Goal: Task Accomplishment & Management: Use online tool/utility

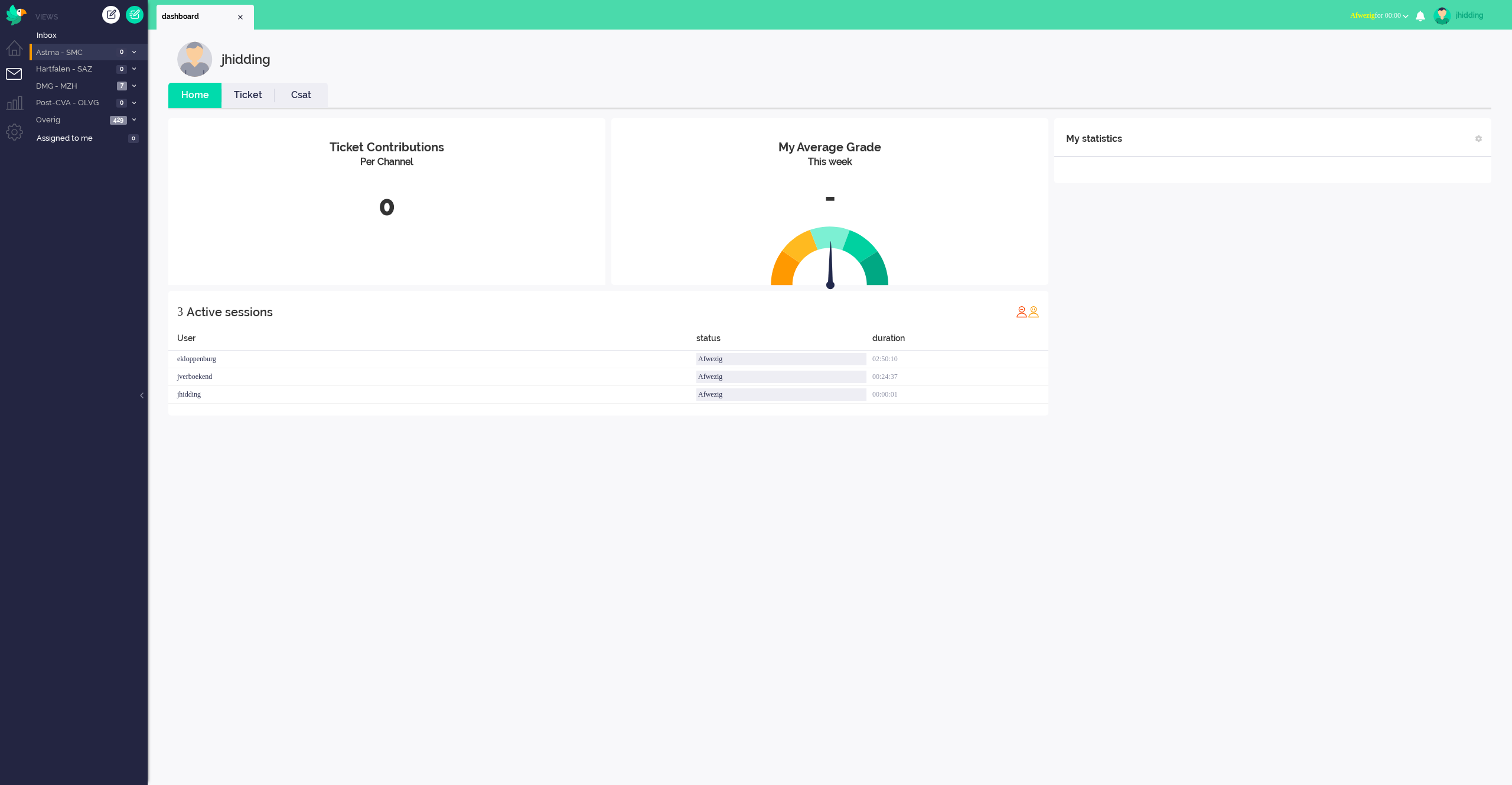
click at [66, 52] on span "Astma - SMC" at bounding box center [73, 52] width 79 height 11
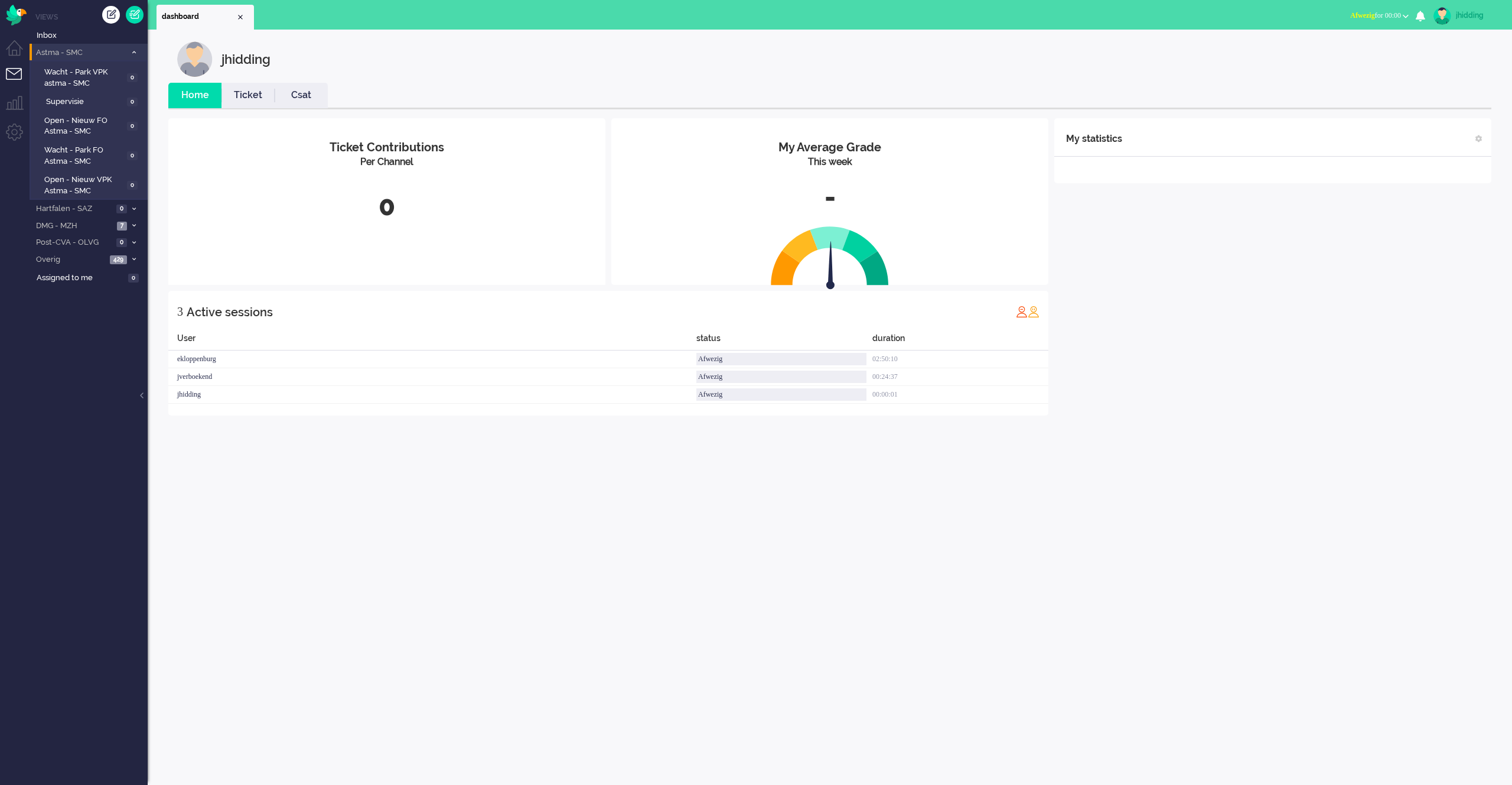
click at [66, 52] on span "Astma - SMC" at bounding box center [80, 52] width 91 height 11
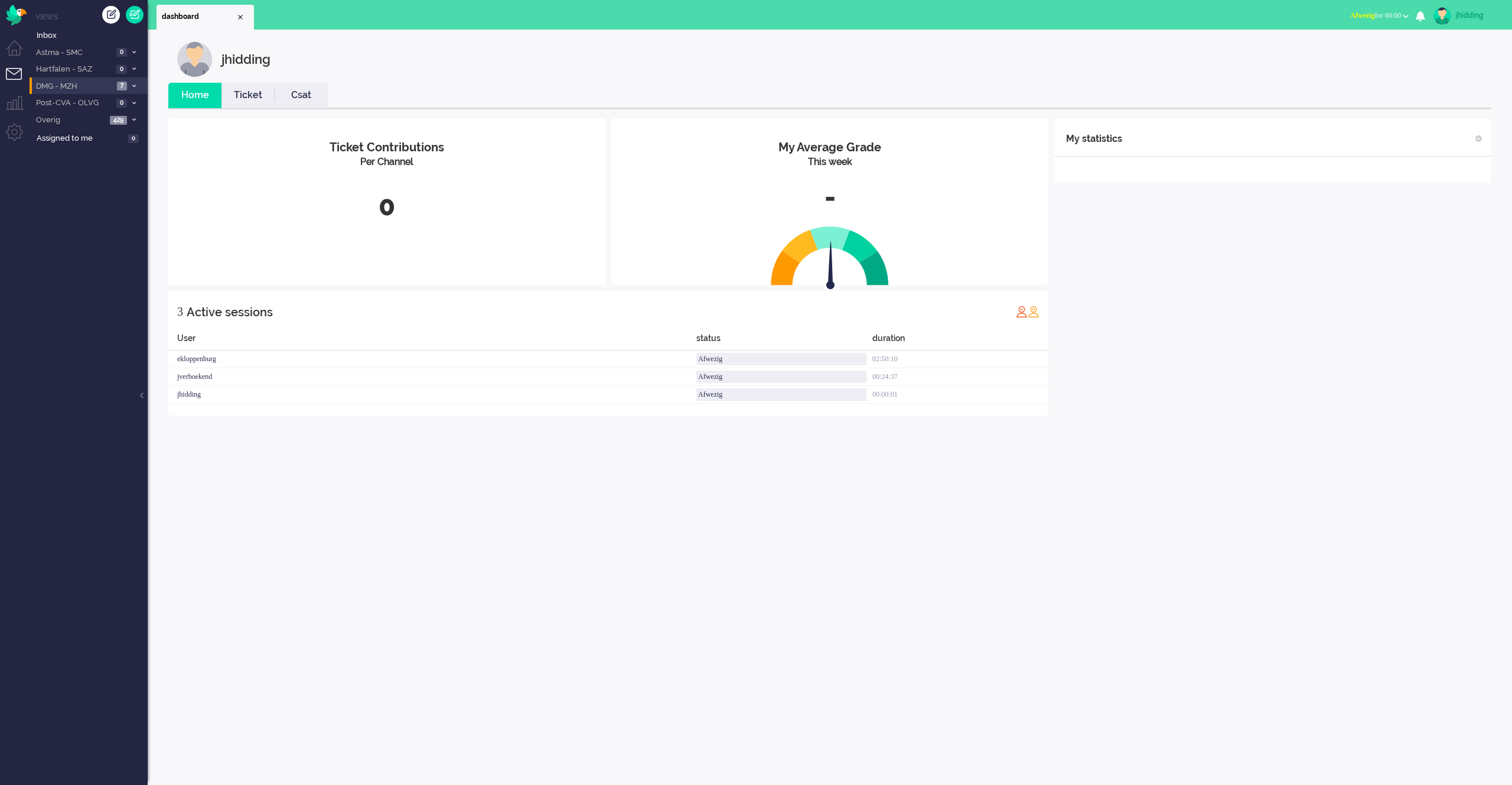
click at [78, 82] on span "DMG - MZH" at bounding box center [73, 87] width 79 height 11
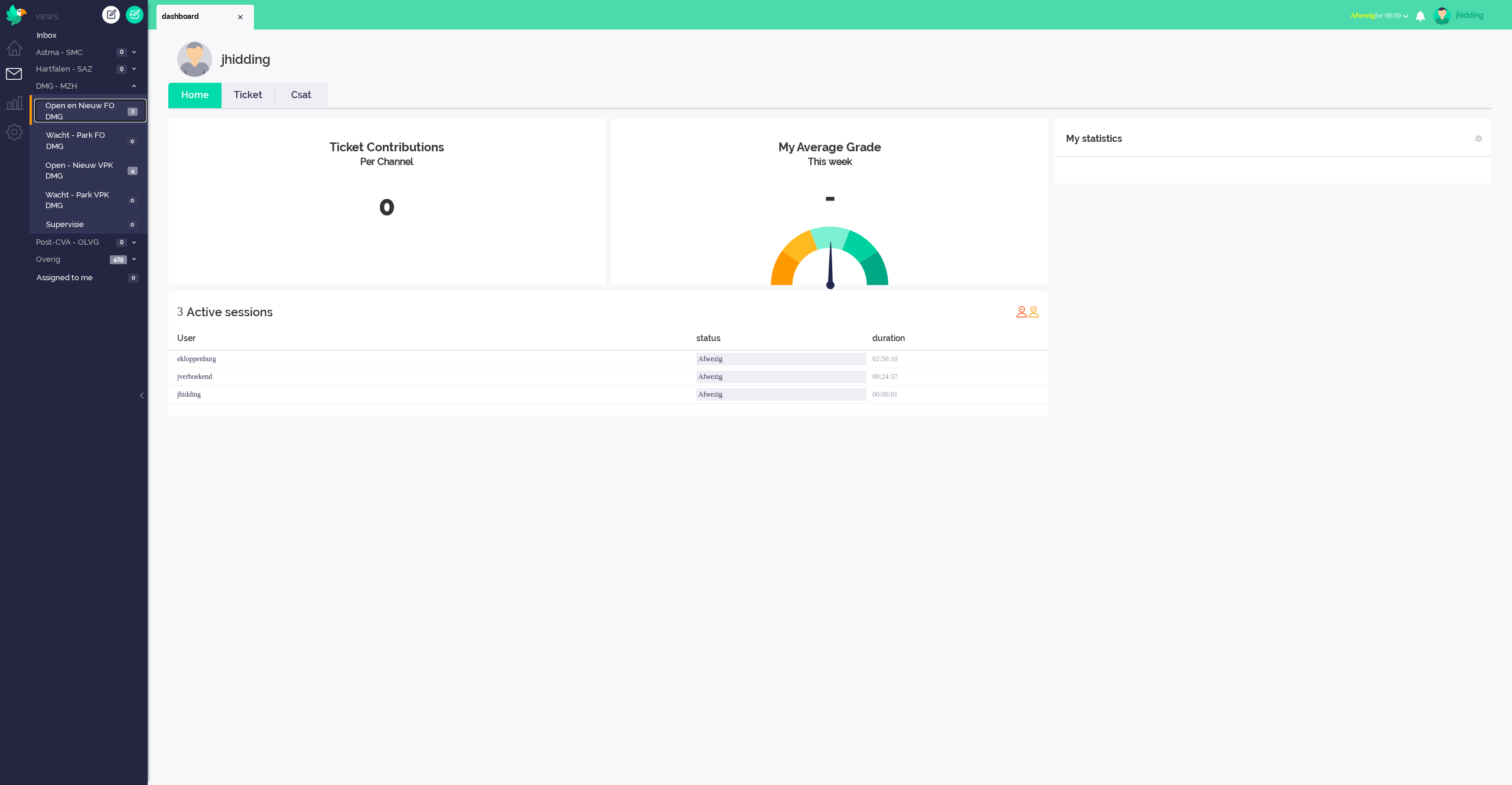
click at [81, 107] on span "Open en Nieuw FO DMG" at bounding box center [84, 112] width 79 height 22
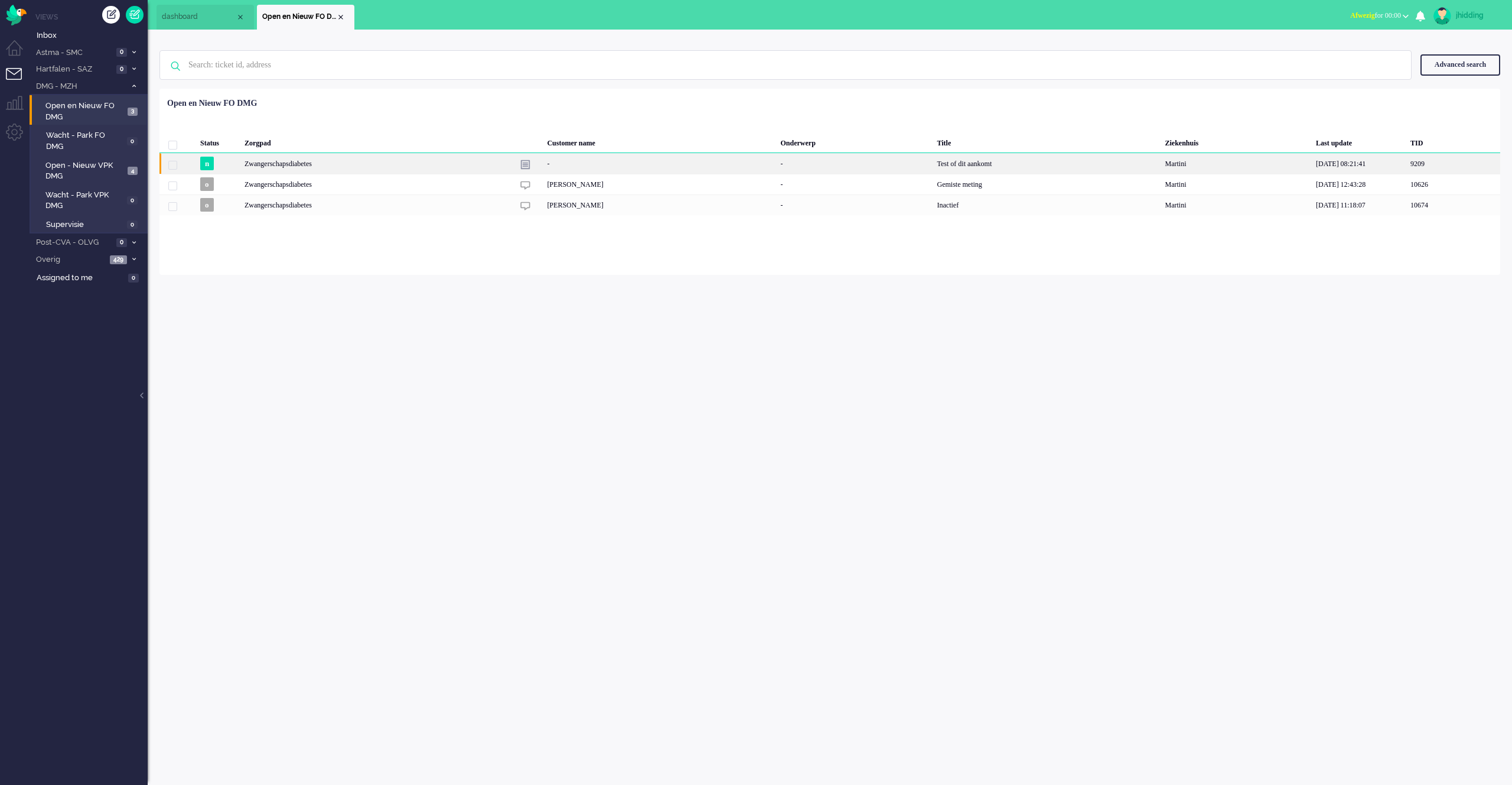
click at [599, 166] on div "-" at bounding box center [659, 163] width 234 height 20
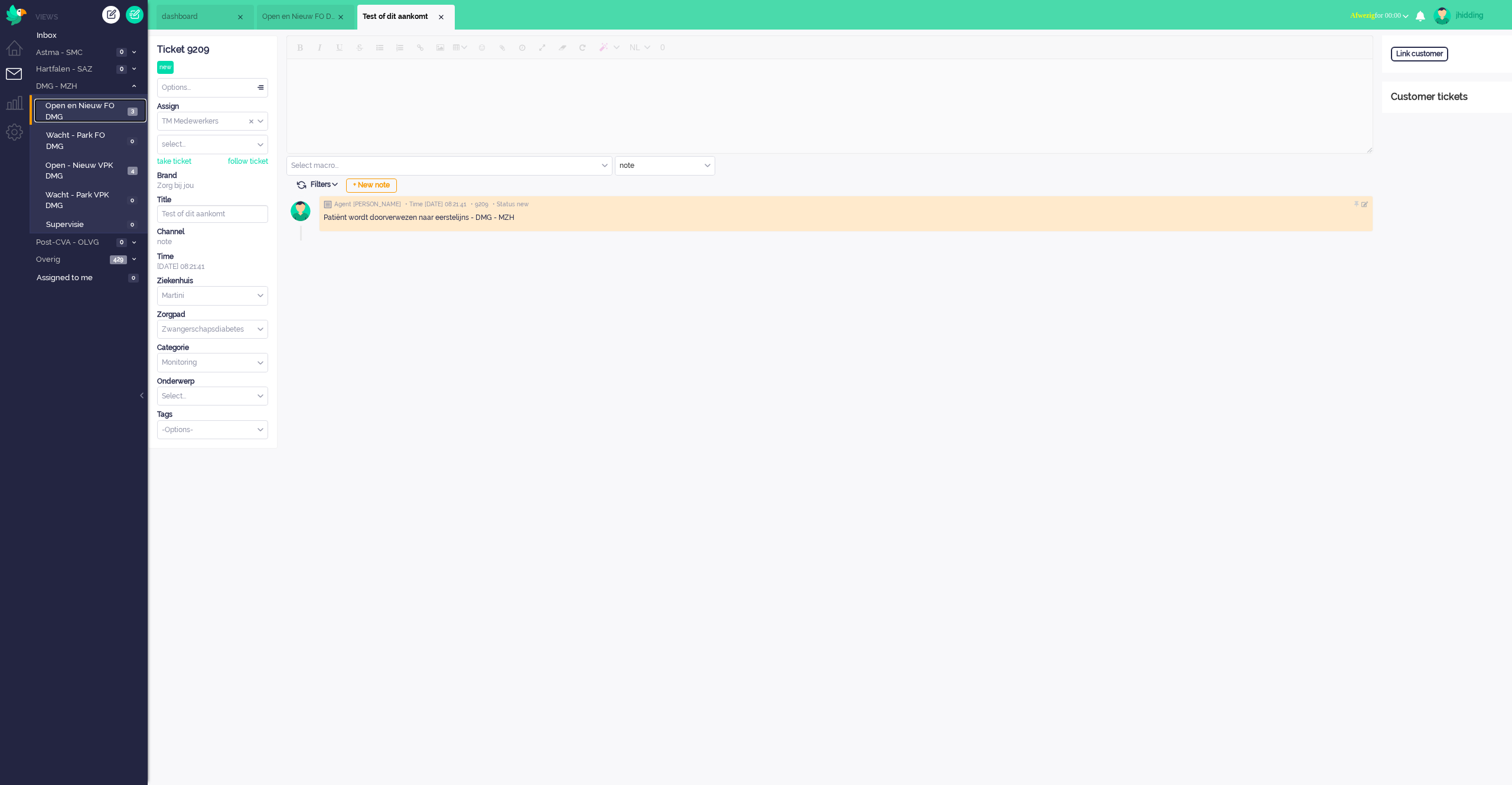
click at [75, 110] on span "Open en Nieuw FO DMG" at bounding box center [84, 112] width 79 height 22
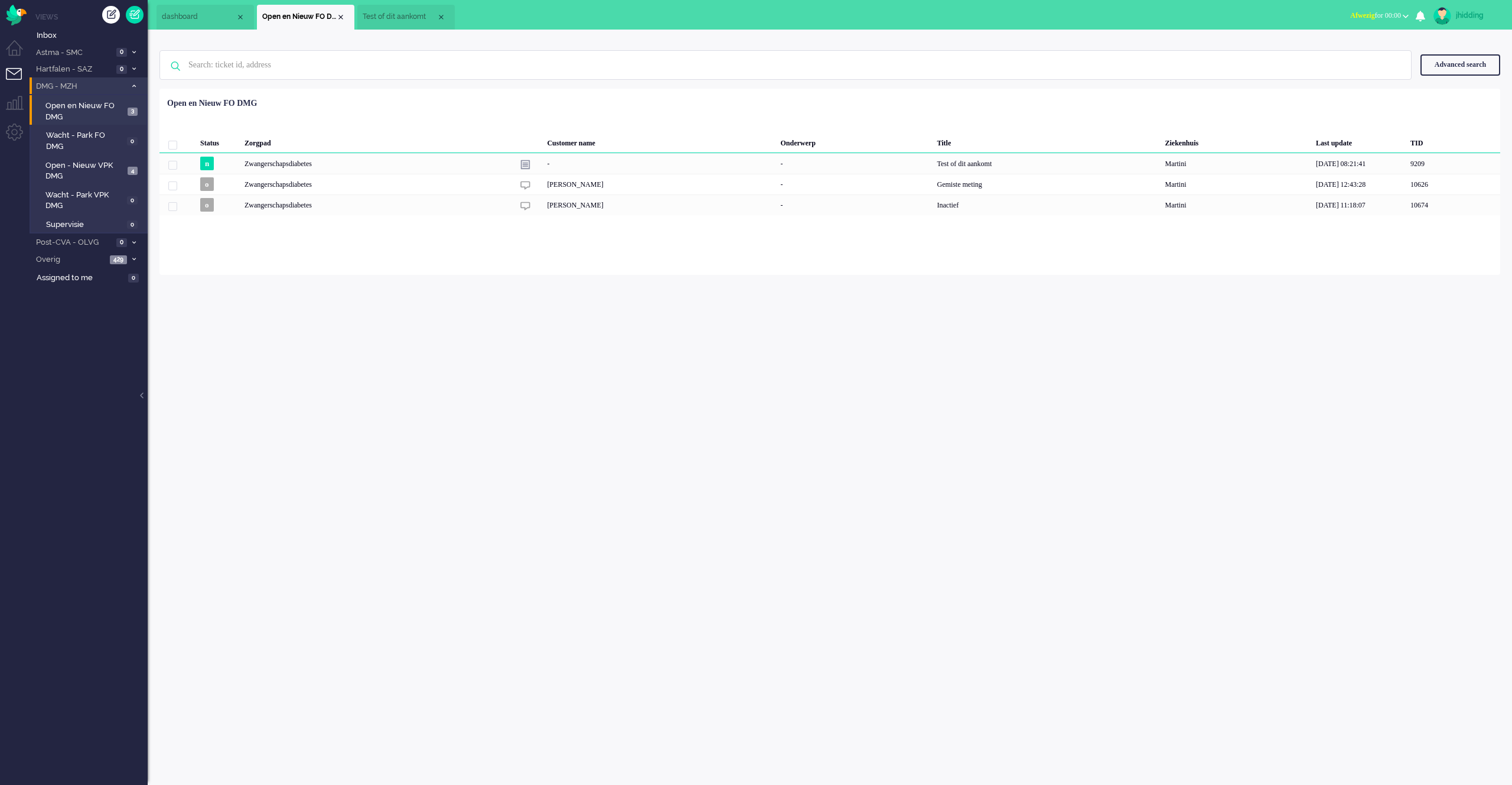
click at [135, 87] on icon at bounding box center [134, 85] width 4 height 4
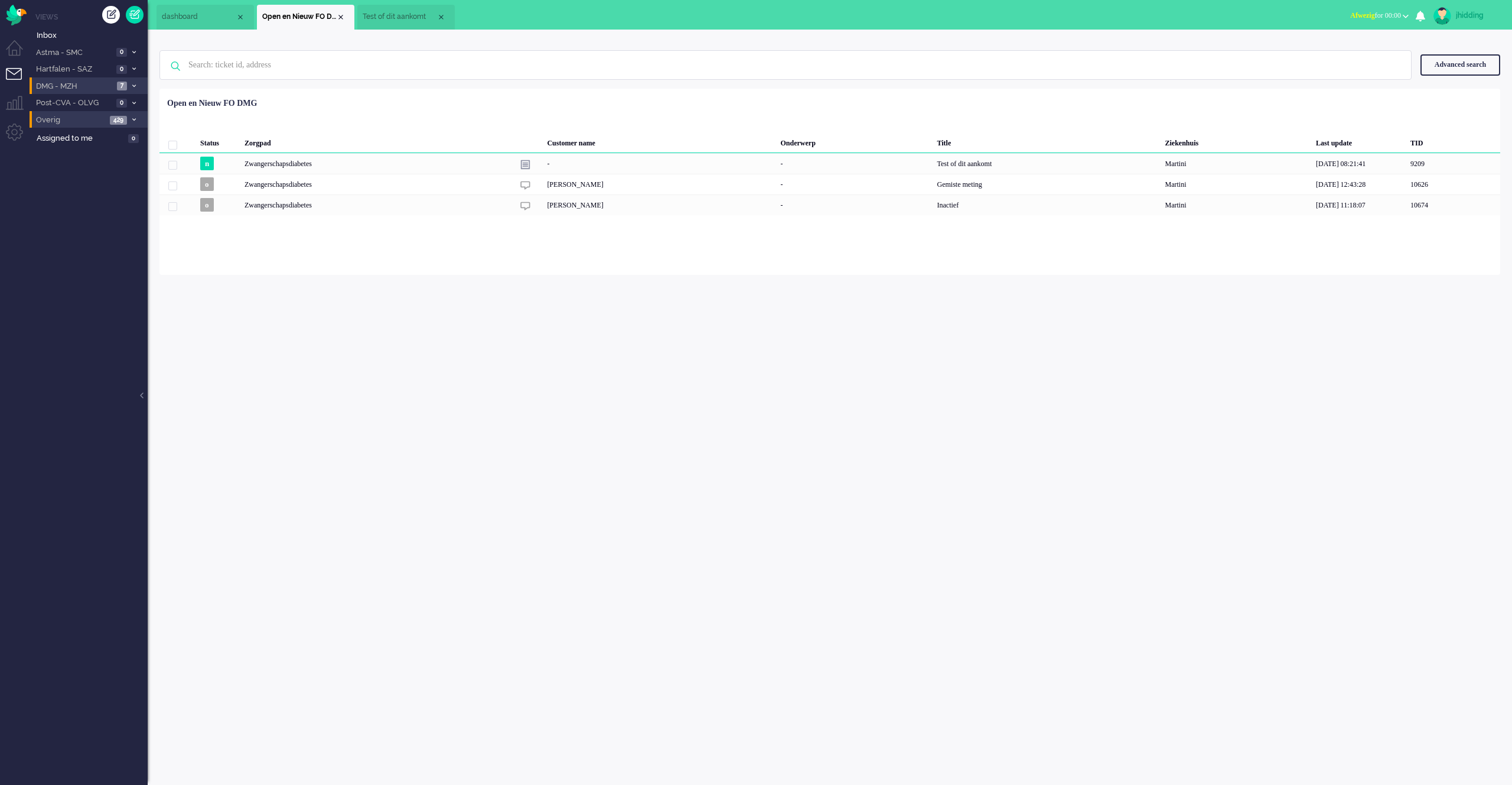
click at [64, 121] on span "Overig" at bounding box center [70, 120] width 72 height 11
click at [67, 141] on span "Niet toegewezen" at bounding box center [82, 140] width 73 height 11
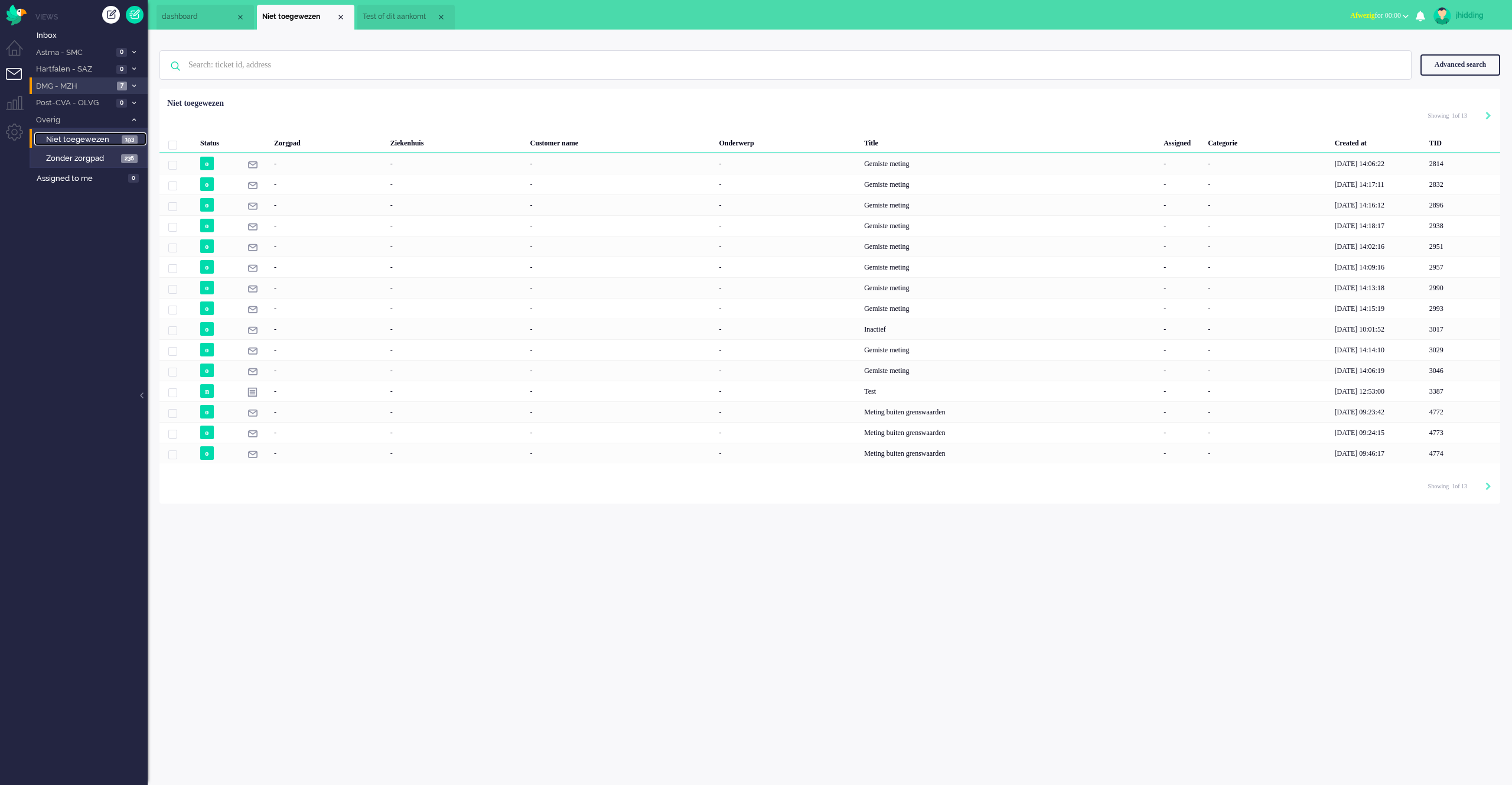
click at [67, 141] on span "Niet toegewezen" at bounding box center [82, 140] width 73 height 11
click at [134, 120] on icon at bounding box center [134, 119] width 4 height 4
click at [74, 49] on span "Astma - SMC" at bounding box center [73, 52] width 79 height 11
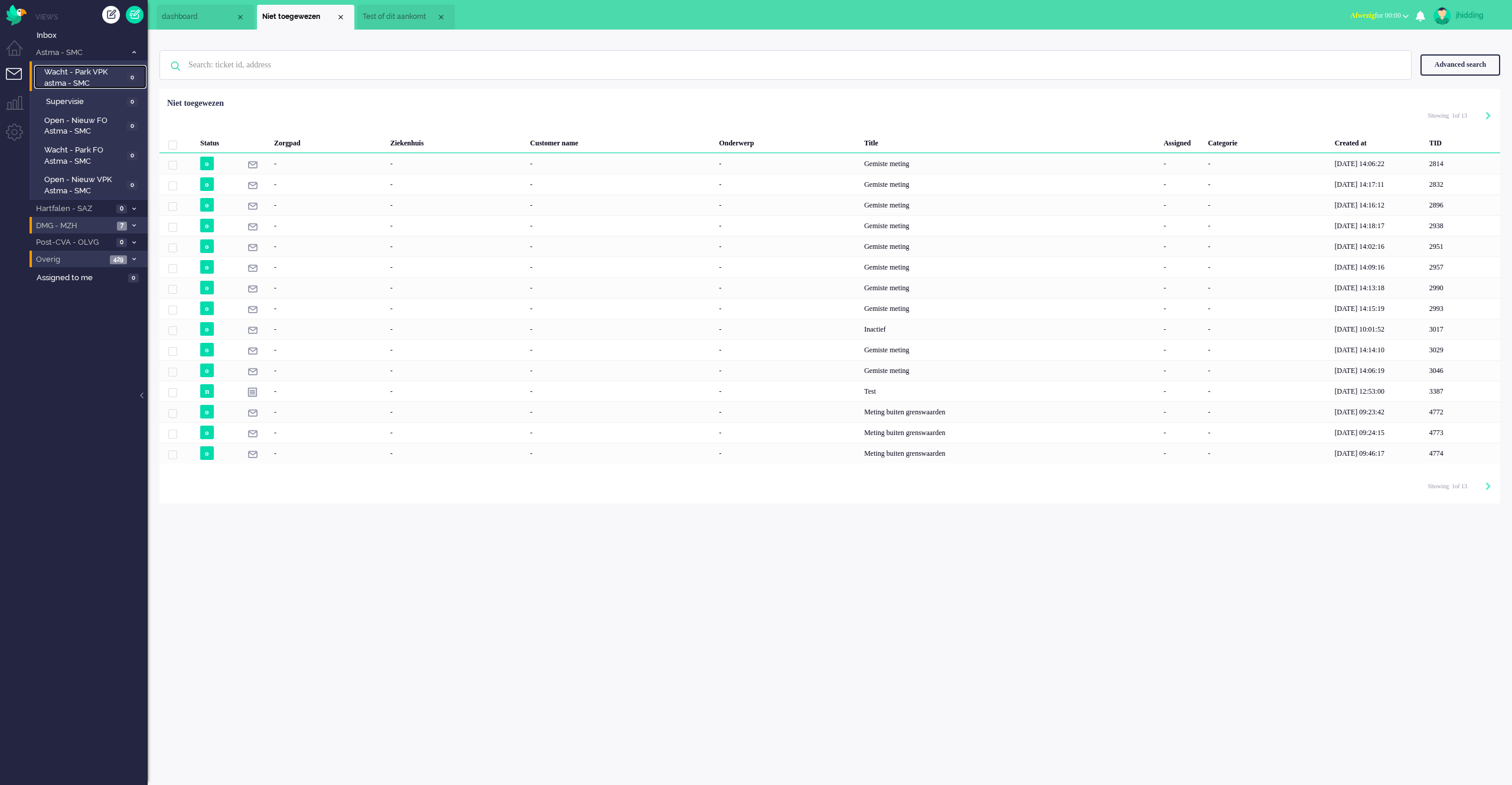
click at [84, 74] on span "Wacht - Park VPK astma - SMC" at bounding box center [84, 77] width 79 height 22
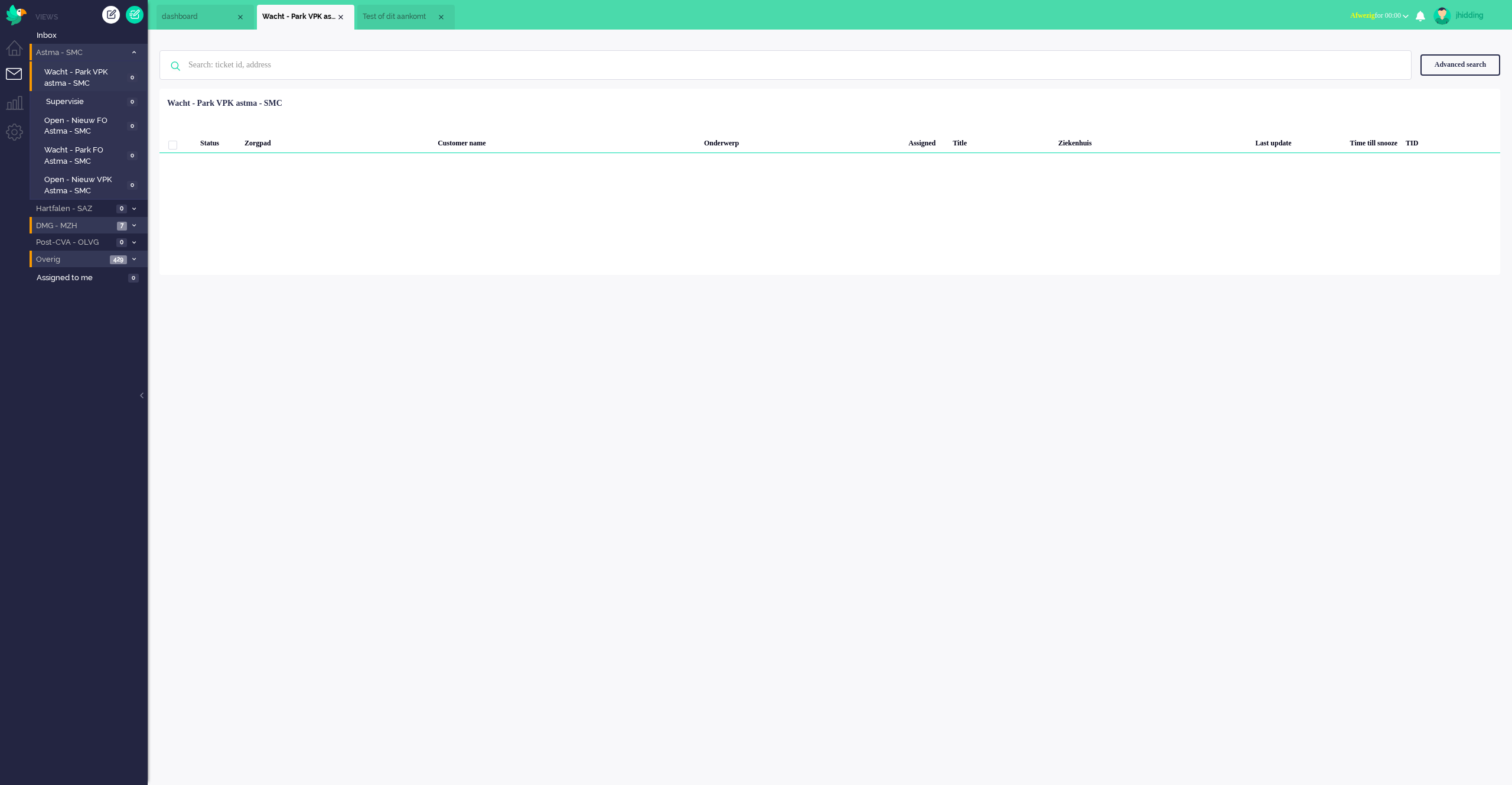
click at [82, 50] on span "Astma - SMC" at bounding box center [80, 52] width 91 height 11
